Goal: Transaction & Acquisition: Purchase product/service

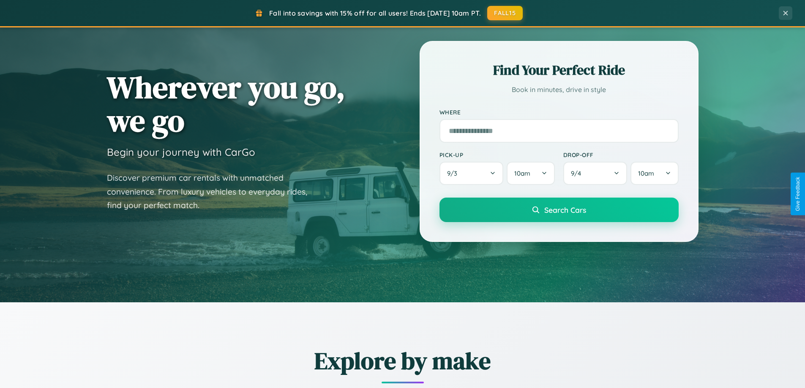
scroll to position [364, 0]
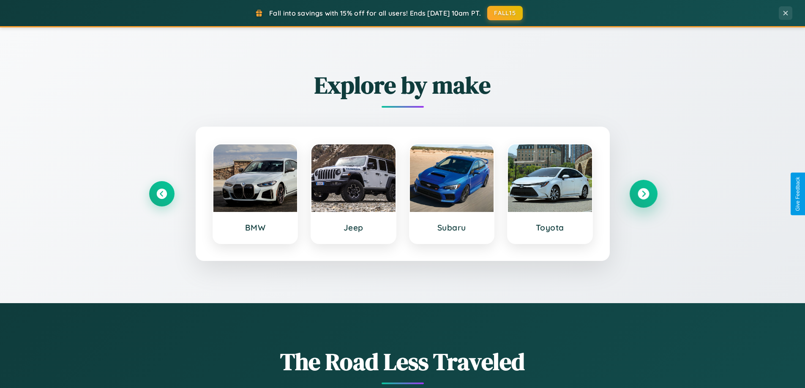
click at [643, 194] on icon at bounding box center [642, 193] width 11 height 11
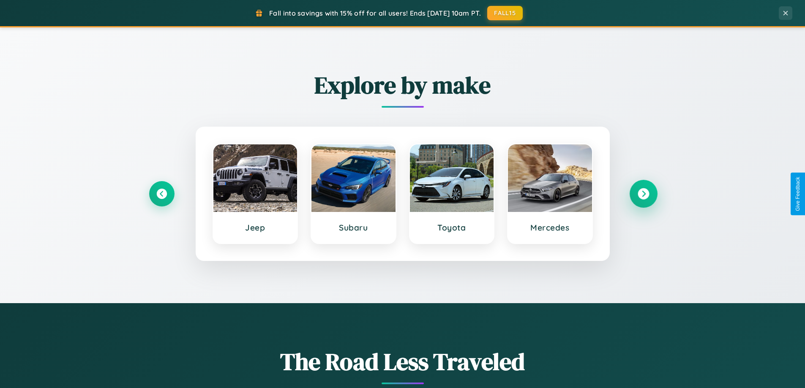
click at [643, 194] on icon at bounding box center [642, 193] width 11 height 11
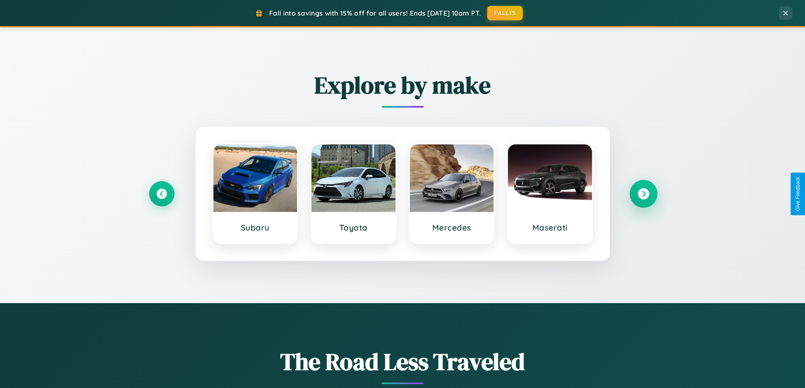
click at [643, 194] on icon at bounding box center [642, 193] width 11 height 11
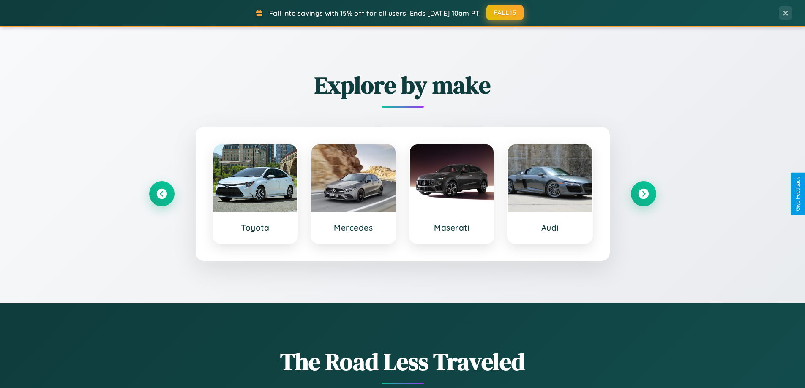
click at [505, 13] on button "FALL15" at bounding box center [504, 12] width 37 height 15
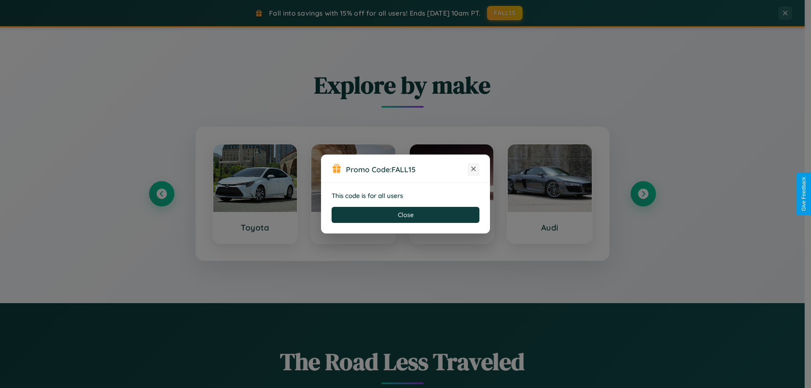
click at [473, 169] on icon at bounding box center [473, 169] width 8 height 8
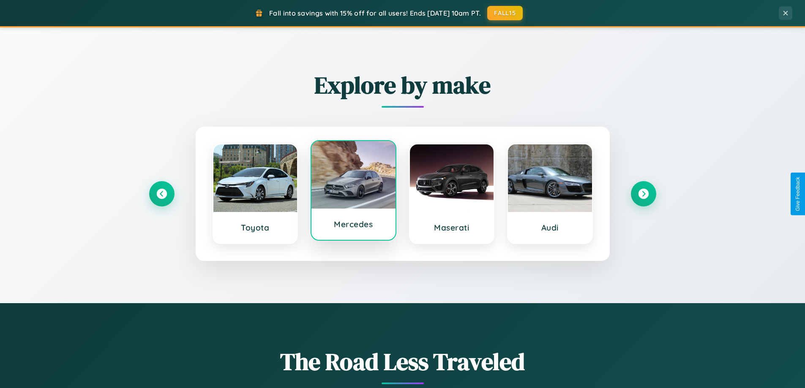
click at [353, 192] on div at bounding box center [353, 175] width 84 height 68
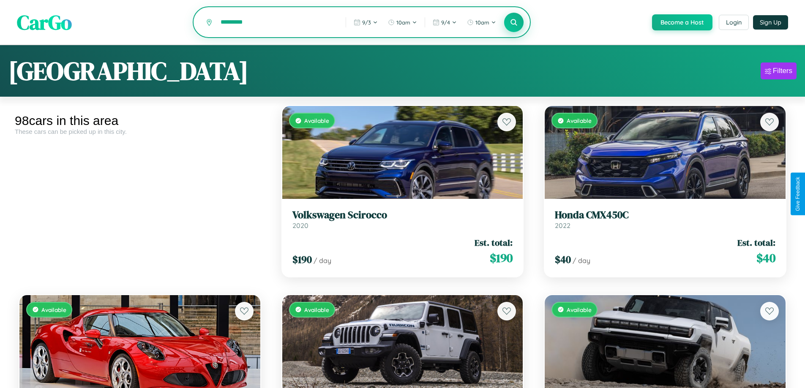
type input "*********"
click at [513, 23] on icon at bounding box center [514, 22] width 8 height 8
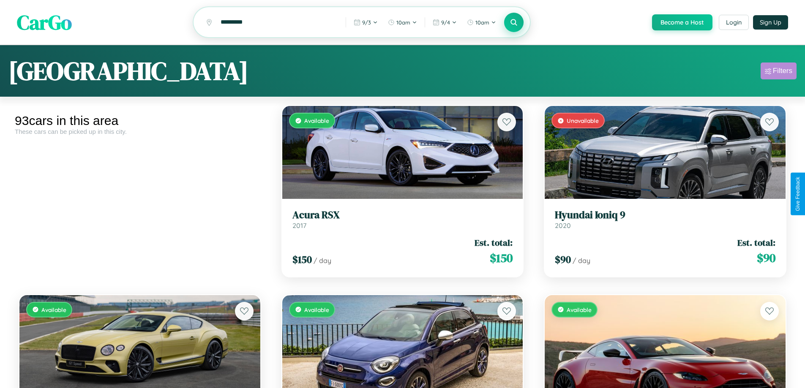
click at [778, 72] on div "Filters" at bounding box center [782, 71] width 19 height 8
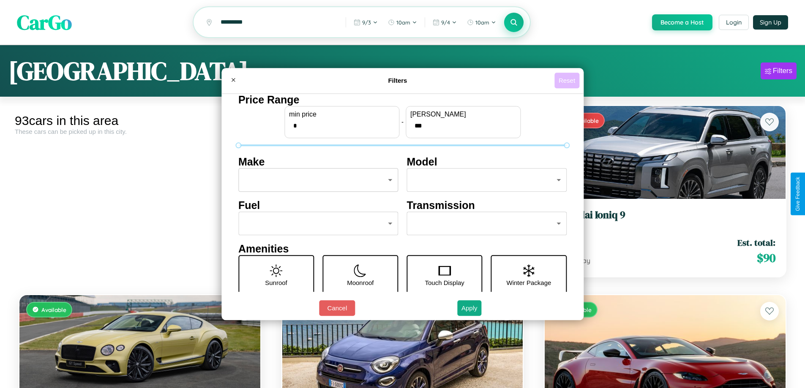
click at [568, 80] on button "Reset" at bounding box center [566, 81] width 25 height 16
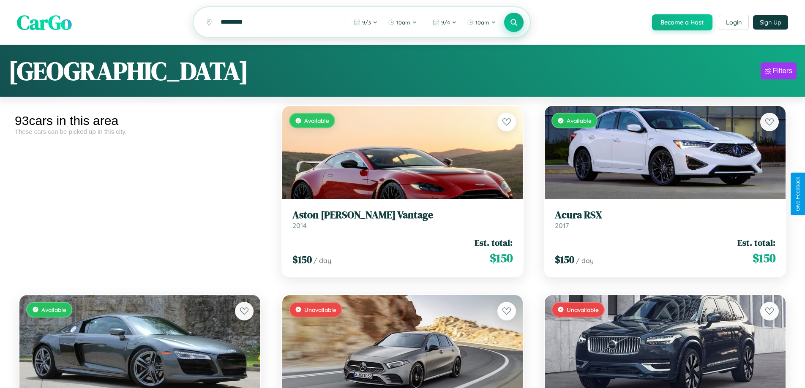
scroll to position [1254, 0]
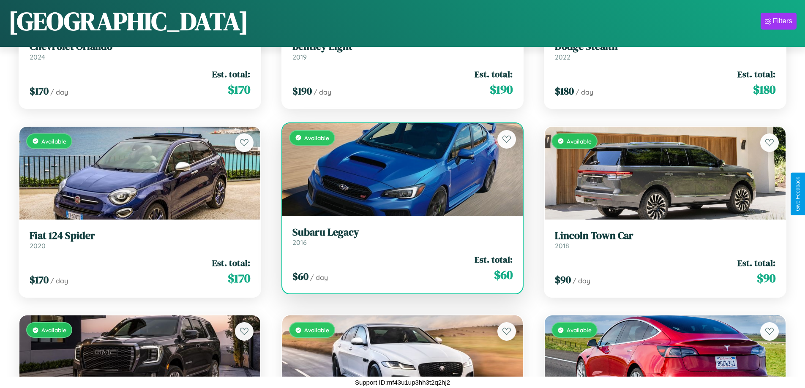
click at [399, 239] on link "Subaru Legacy 2016" at bounding box center [402, 236] width 220 height 21
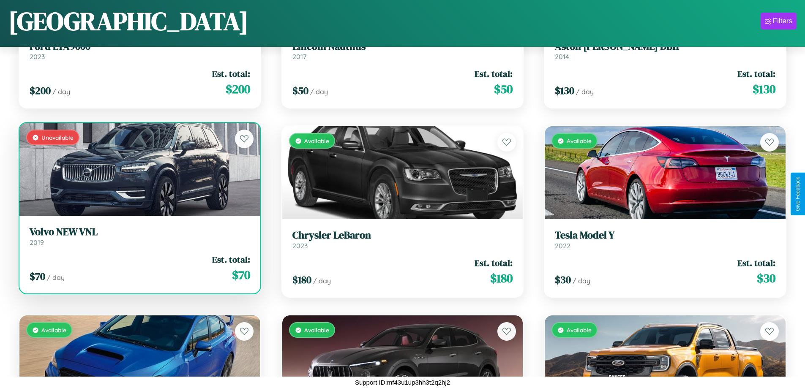
click at [139, 236] on h3 "Volvo NEW VNL" at bounding box center [140, 232] width 220 height 12
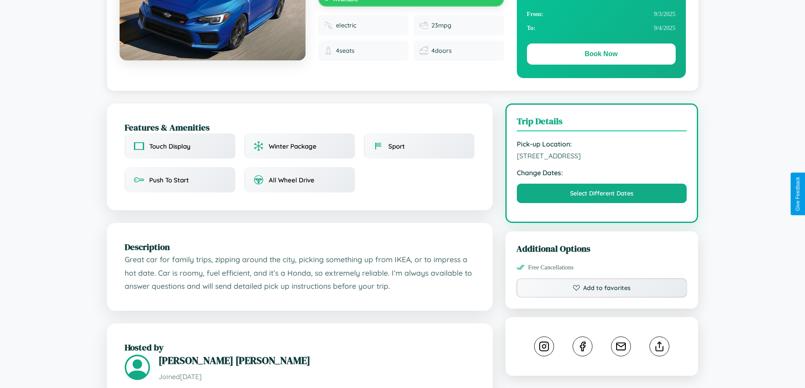
scroll to position [277, 0]
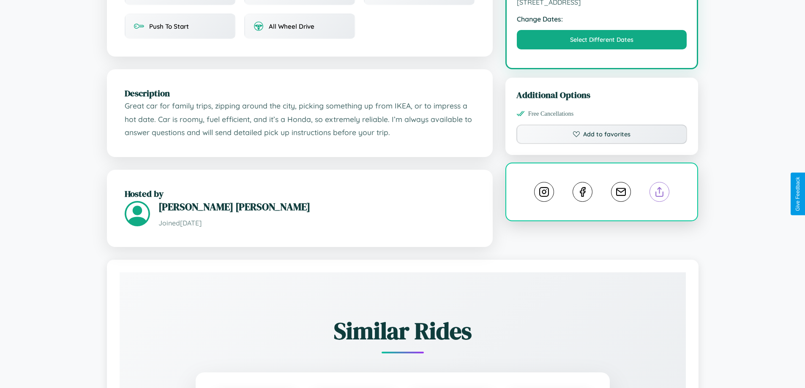
click at [659, 193] on line at bounding box center [659, 191] width 0 height 6
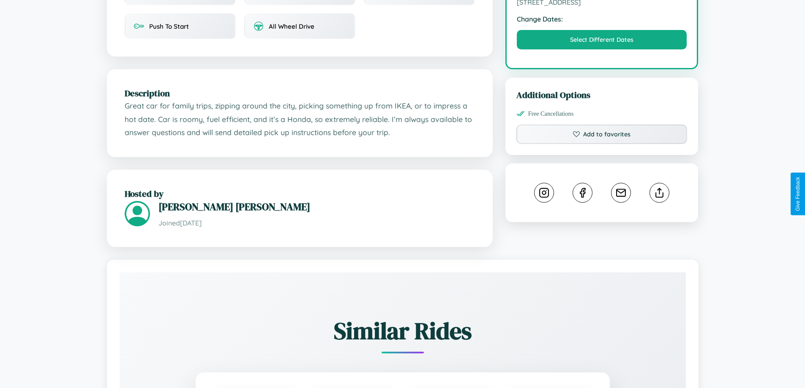
scroll to position [87, 0]
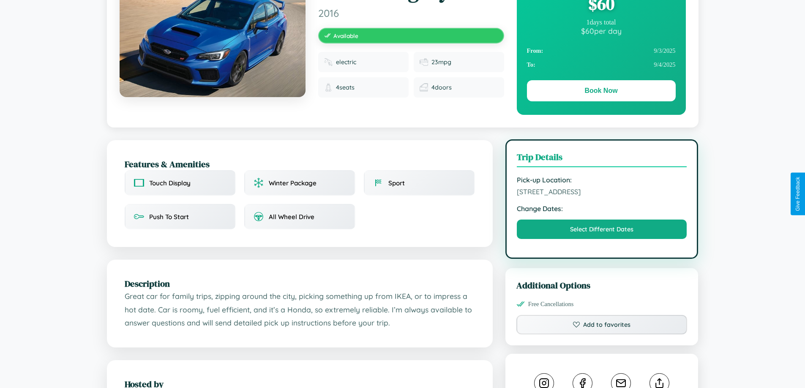
click at [601, 193] on span "6854 Market Street Bangalore Karnataka 35480 India" at bounding box center [602, 192] width 170 height 8
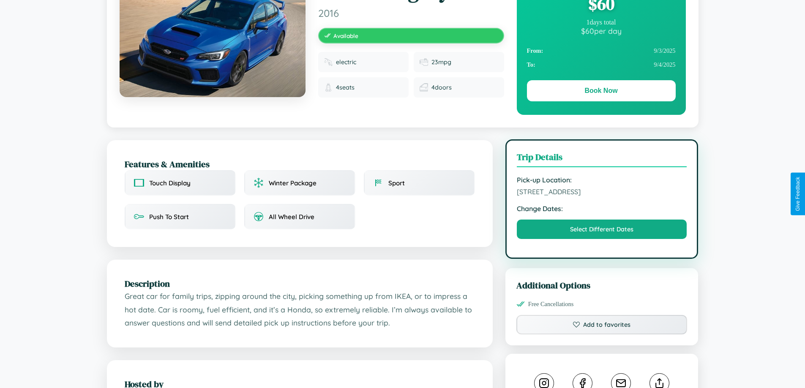
click at [601, 193] on span "6854 Market Street Bangalore Karnataka 35480 India" at bounding box center [602, 192] width 170 height 8
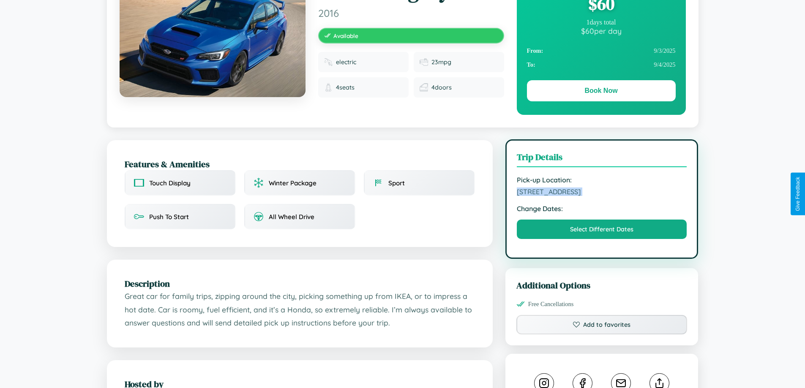
click at [601, 193] on span "6854 Market Street Bangalore Karnataka 35480 India" at bounding box center [602, 192] width 170 height 8
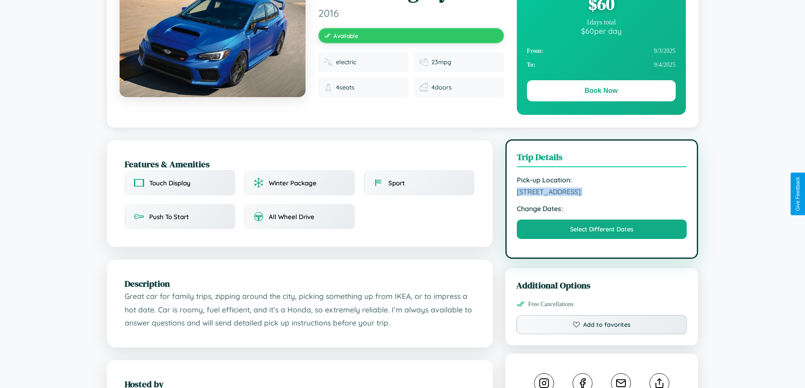
click at [601, 193] on span "6854 Market Street Bangalore Karnataka 35480 India" at bounding box center [602, 192] width 170 height 8
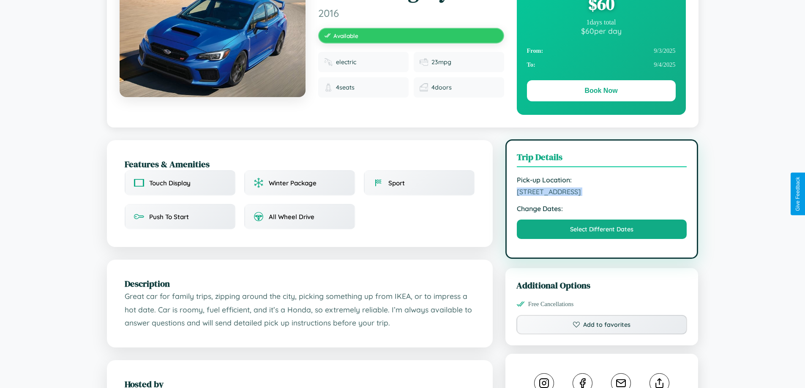
click at [601, 193] on span "6854 Market Street Bangalore Karnataka 35480 India" at bounding box center [602, 192] width 170 height 8
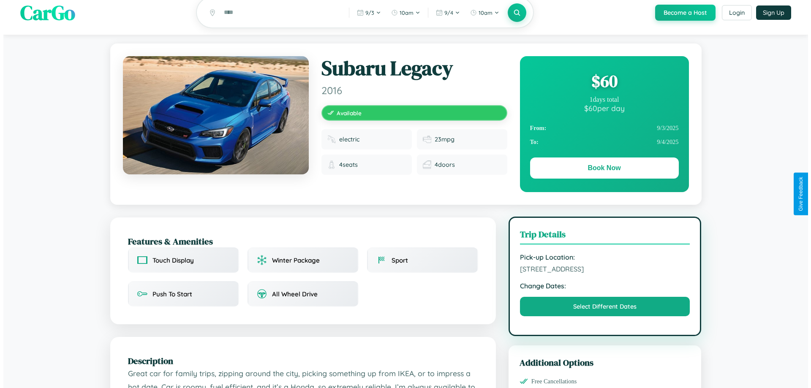
scroll to position [0, 0]
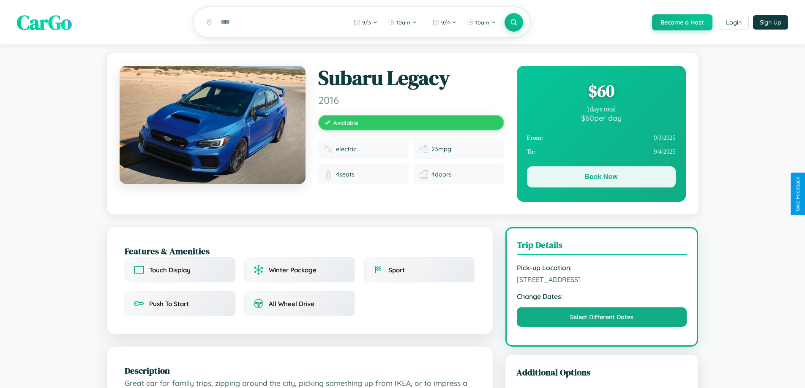
click at [601, 178] on button "Book Now" at bounding box center [601, 176] width 149 height 21
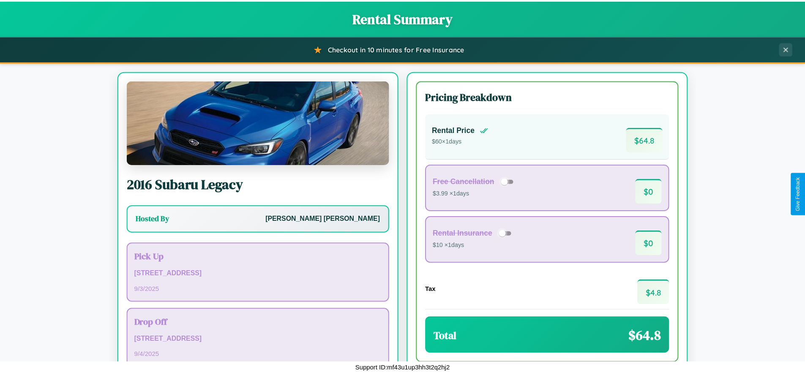
scroll to position [58, 0]
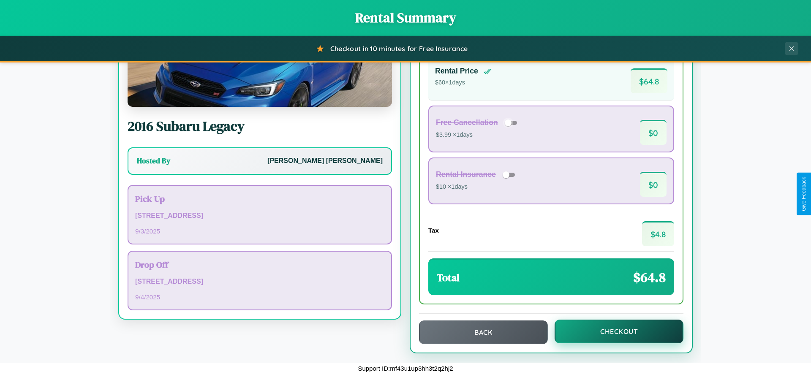
click at [613, 332] on button "Checkout" at bounding box center [619, 332] width 129 height 24
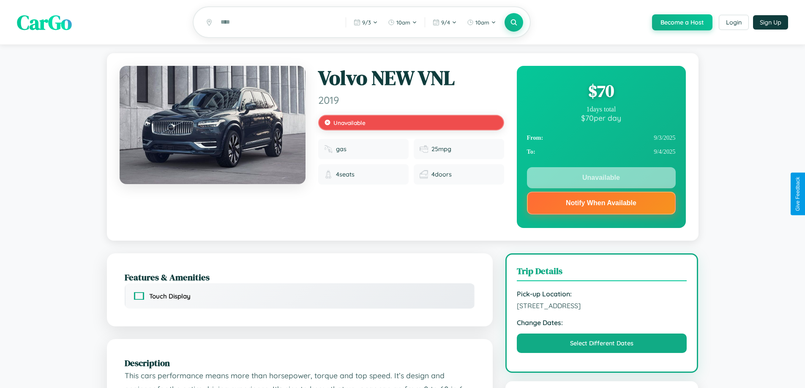
click at [601, 92] on div "$ 70" at bounding box center [601, 90] width 149 height 23
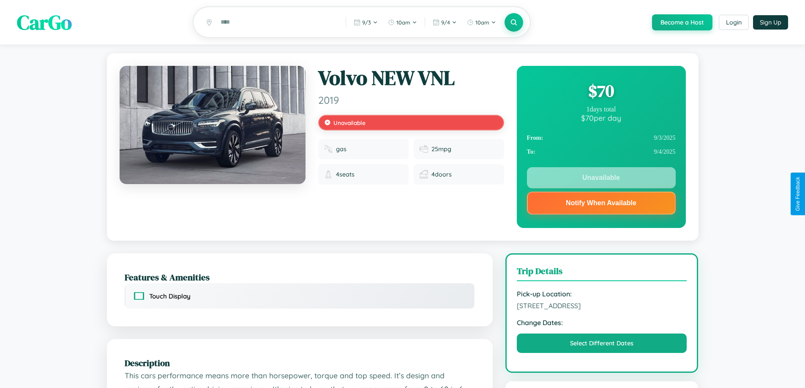
click at [601, 92] on div "$ 70" at bounding box center [601, 90] width 149 height 23
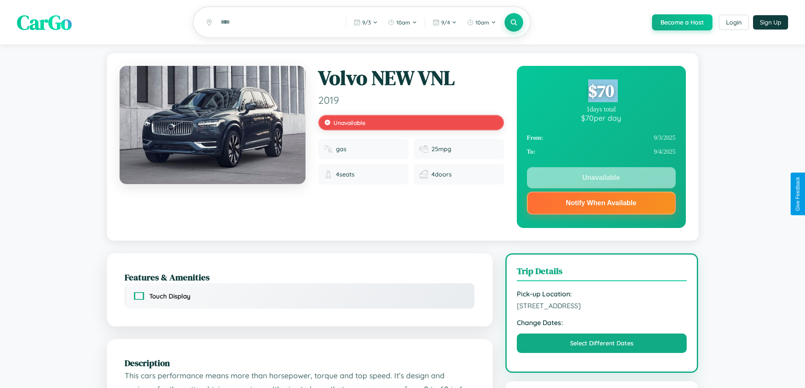
click at [601, 92] on div "$ 70" at bounding box center [601, 90] width 149 height 23
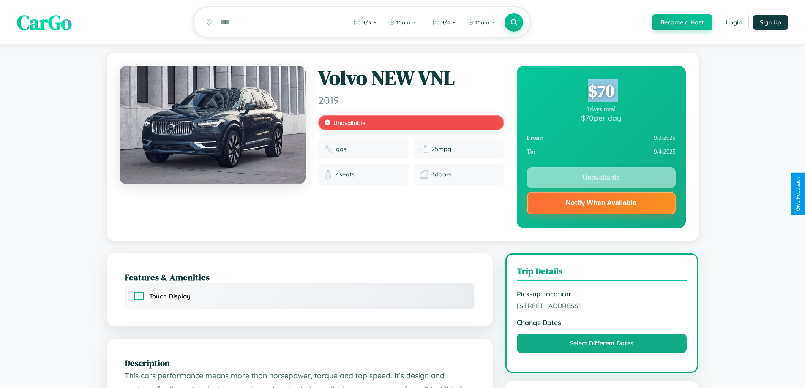
click at [601, 92] on div "$ 70" at bounding box center [601, 90] width 149 height 23
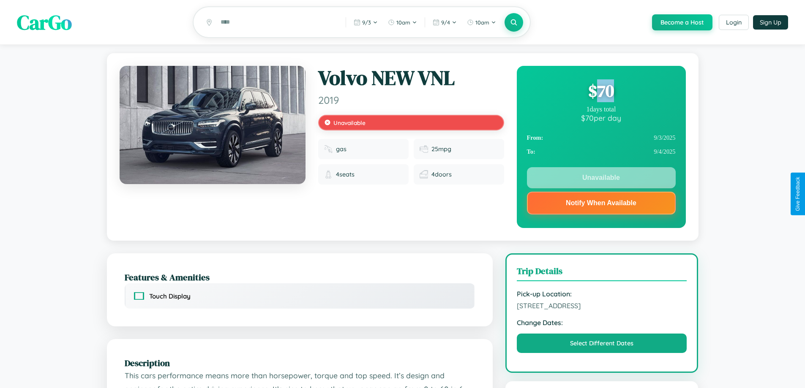
click at [601, 92] on div "$ 70" at bounding box center [601, 90] width 149 height 23
